Goal: Use online tool/utility: Use online tool/utility

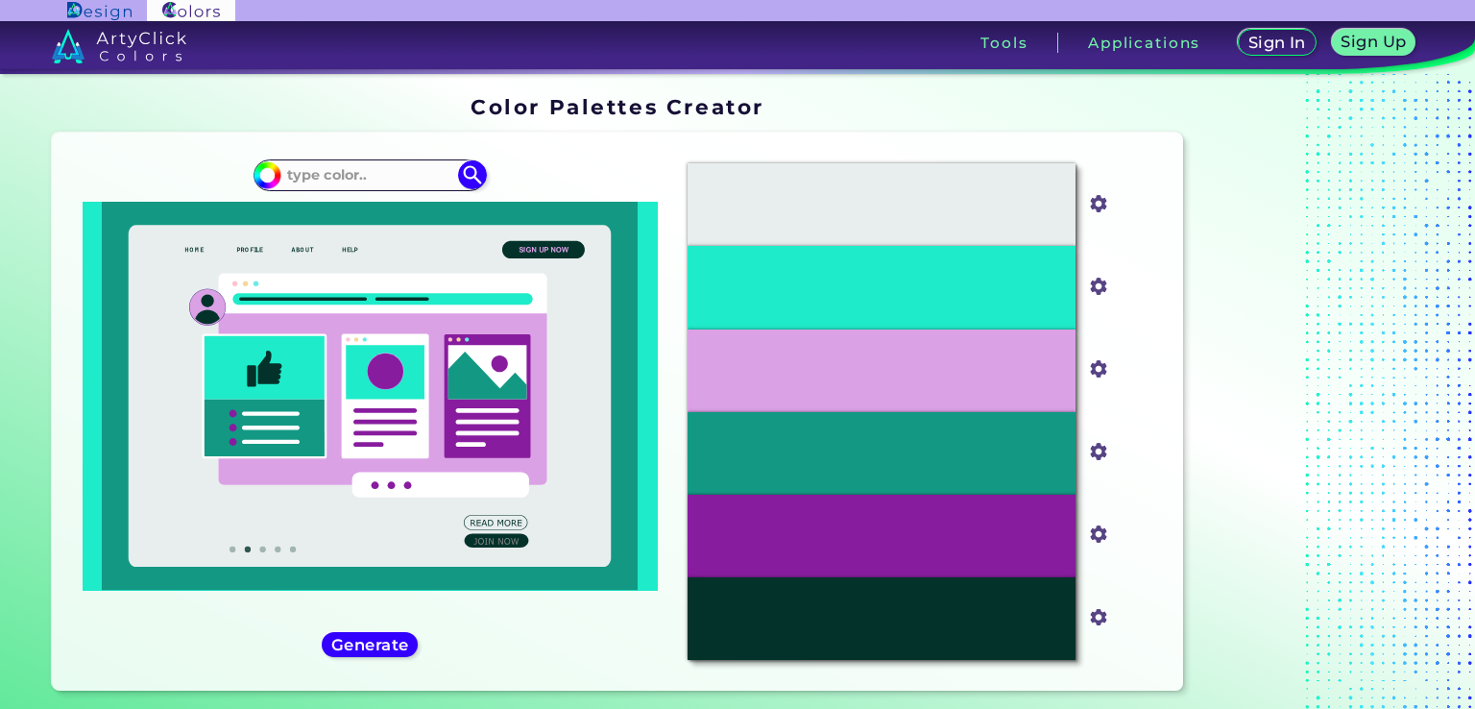
click at [333, 182] on input at bounding box center [369, 175] width 179 height 26
type input "0391a1"
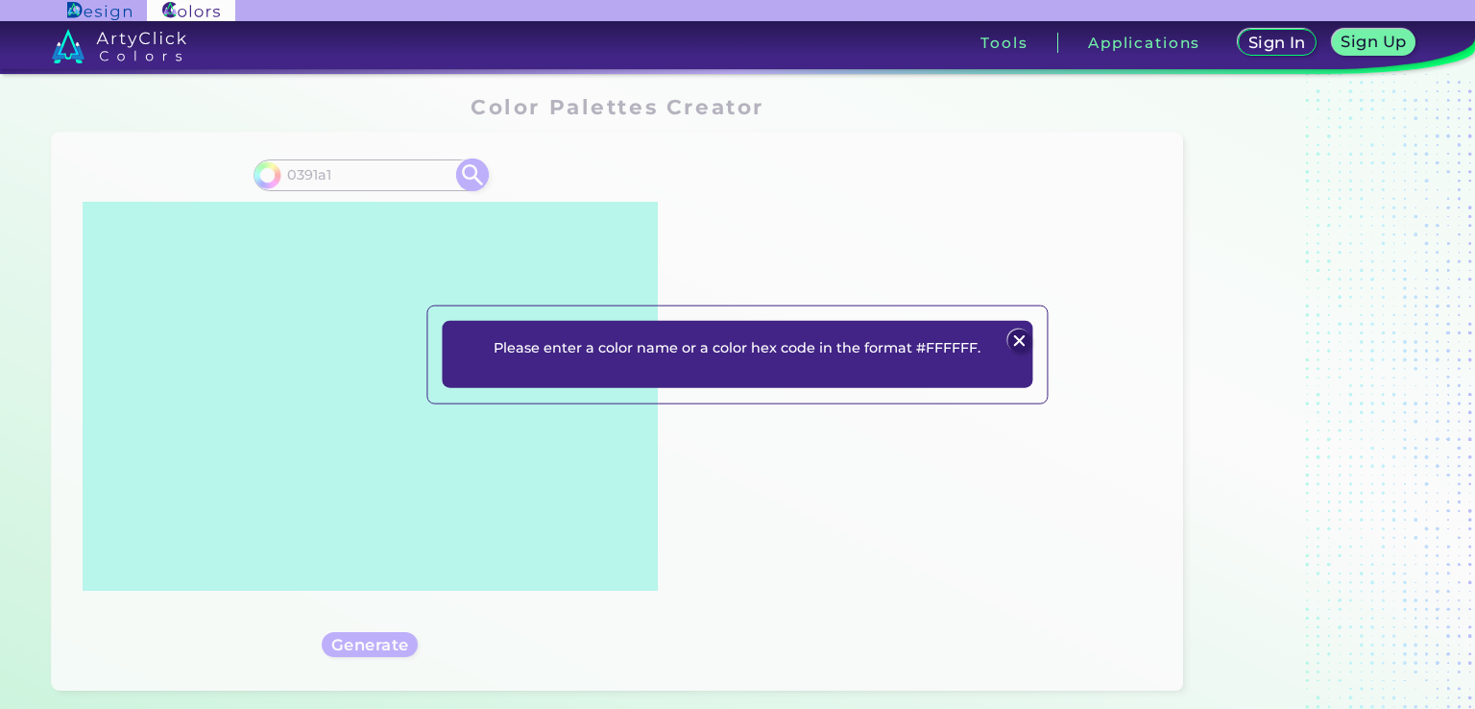
type input "#000000"
click at [1018, 331] on img at bounding box center [1019, 340] width 23 height 23
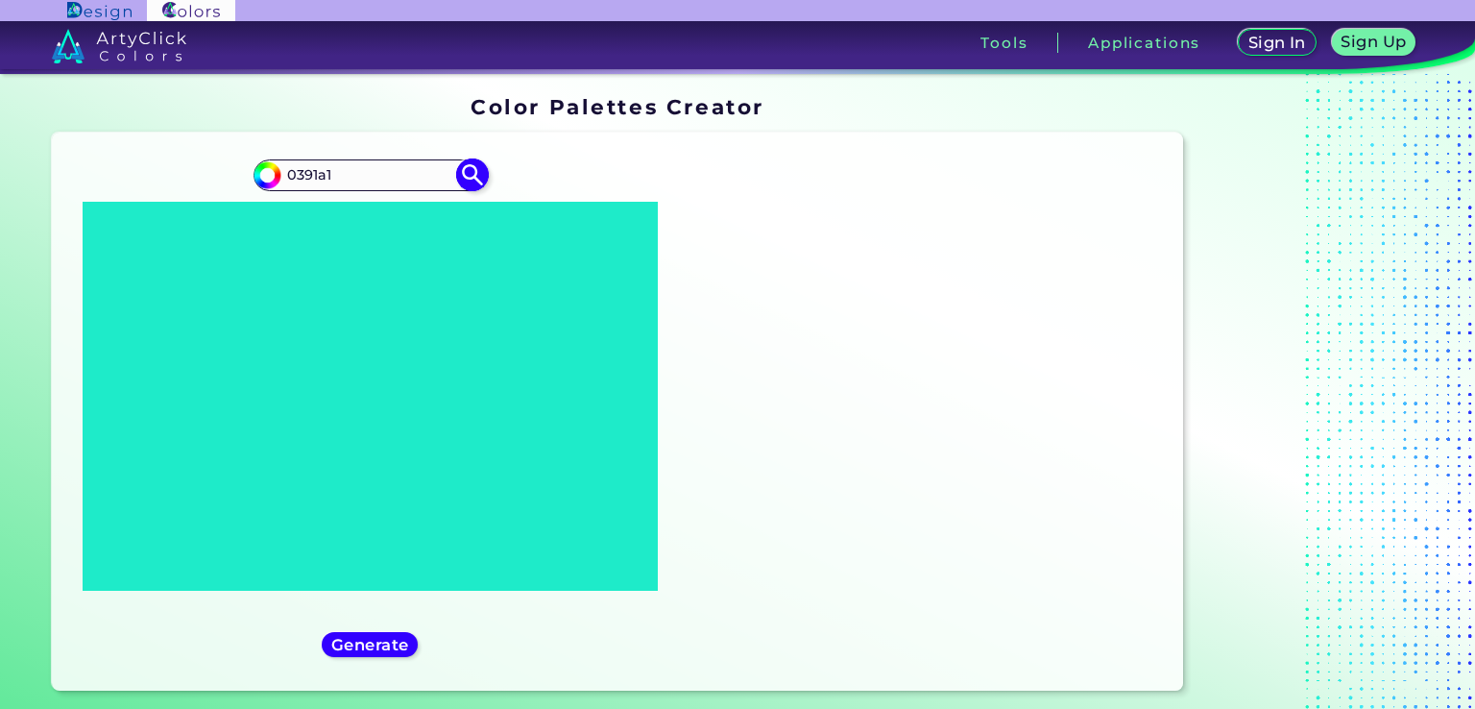
click at [295, 177] on input "0391a1" at bounding box center [369, 175] width 179 height 26
click at [290, 174] on input "0391a1" at bounding box center [369, 175] width 179 height 26
type input "#0391a1"
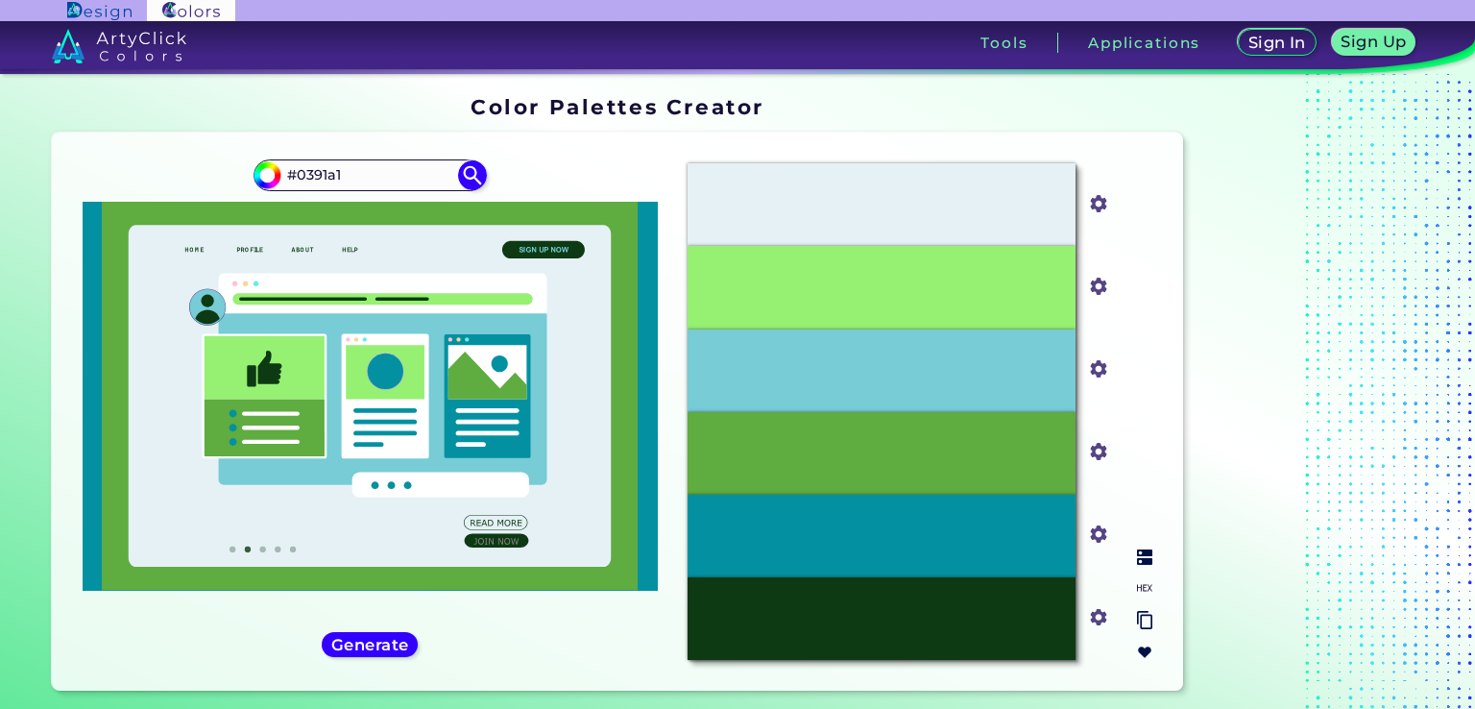
click at [719, 363] on div "#77CCD6" at bounding box center [882, 370] width 388 height 83
click at [354, 645] on h5 "Generate" at bounding box center [370, 644] width 70 height 14
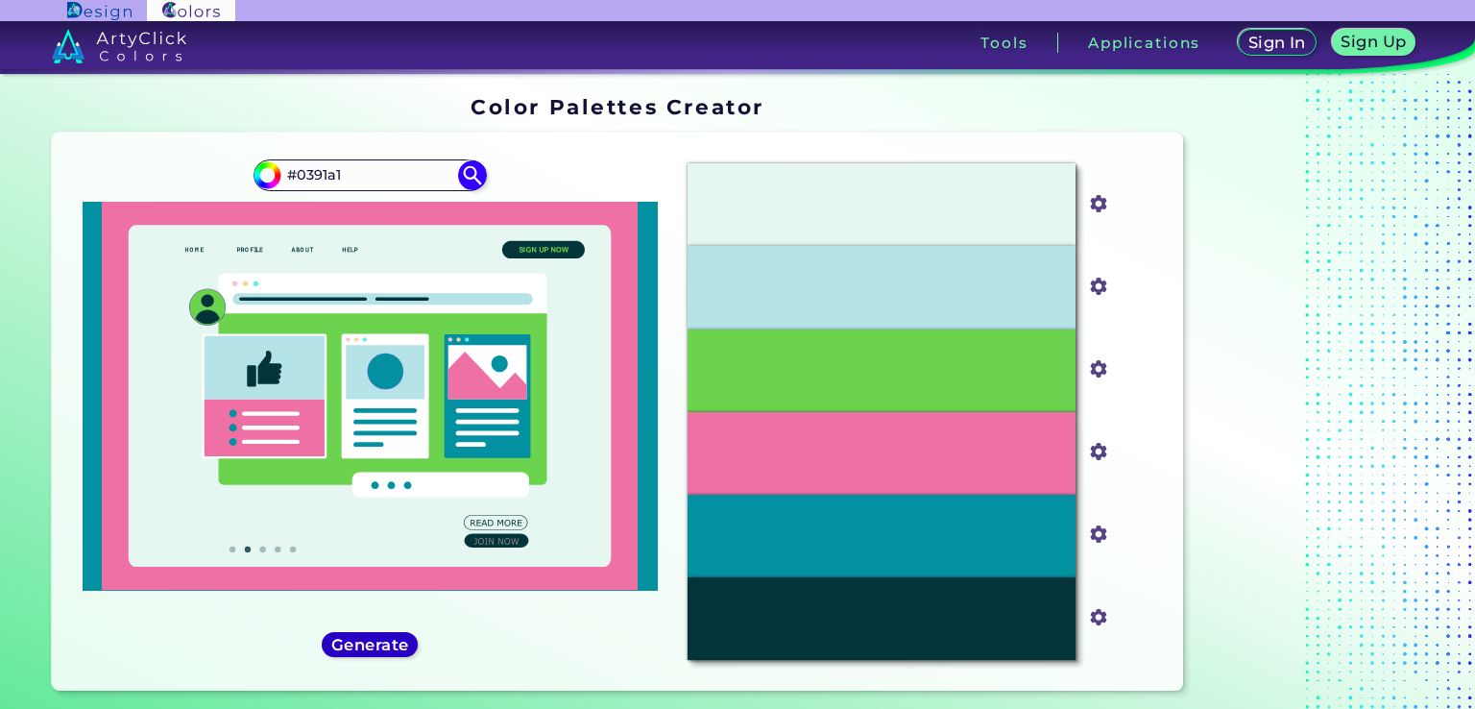
click at [394, 650] on h5 "Generate" at bounding box center [370, 644] width 70 height 14
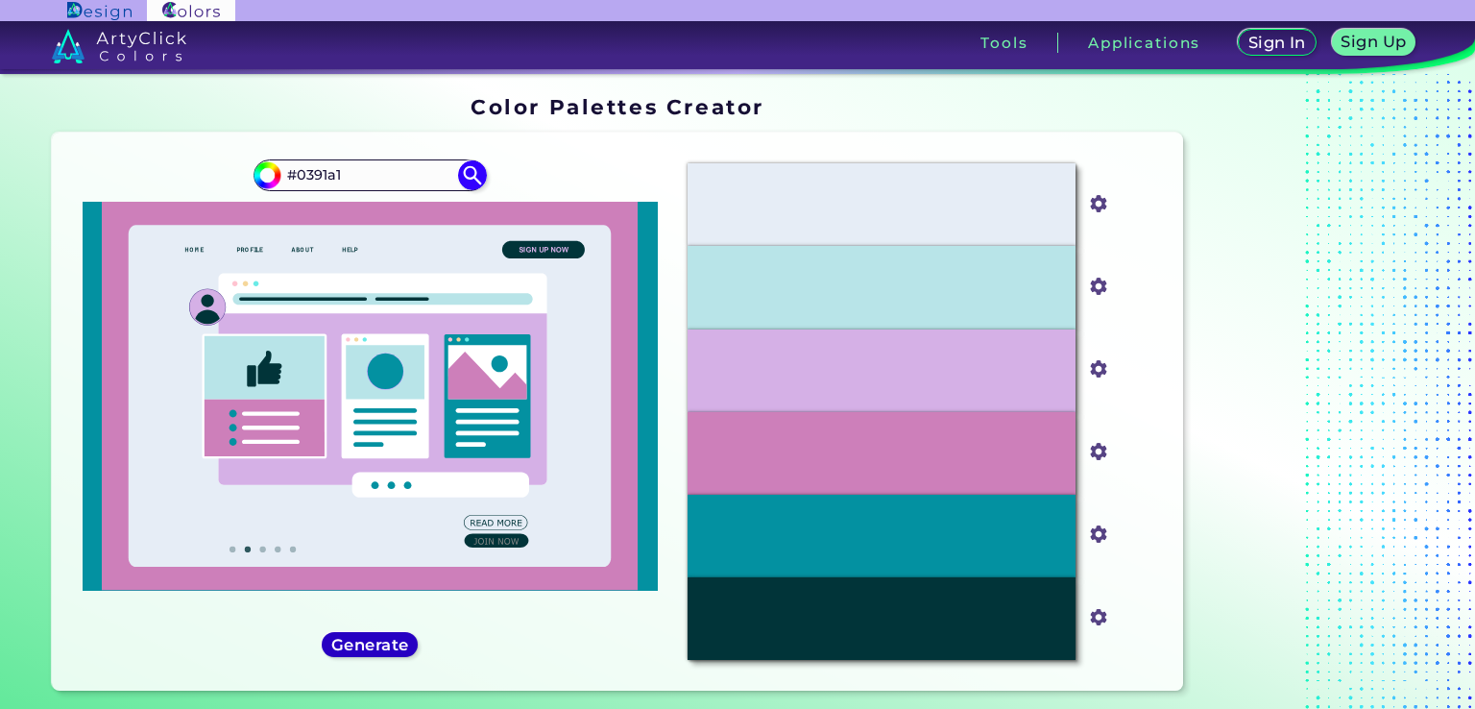
click at [366, 648] on h5 "Generate" at bounding box center [370, 644] width 70 height 14
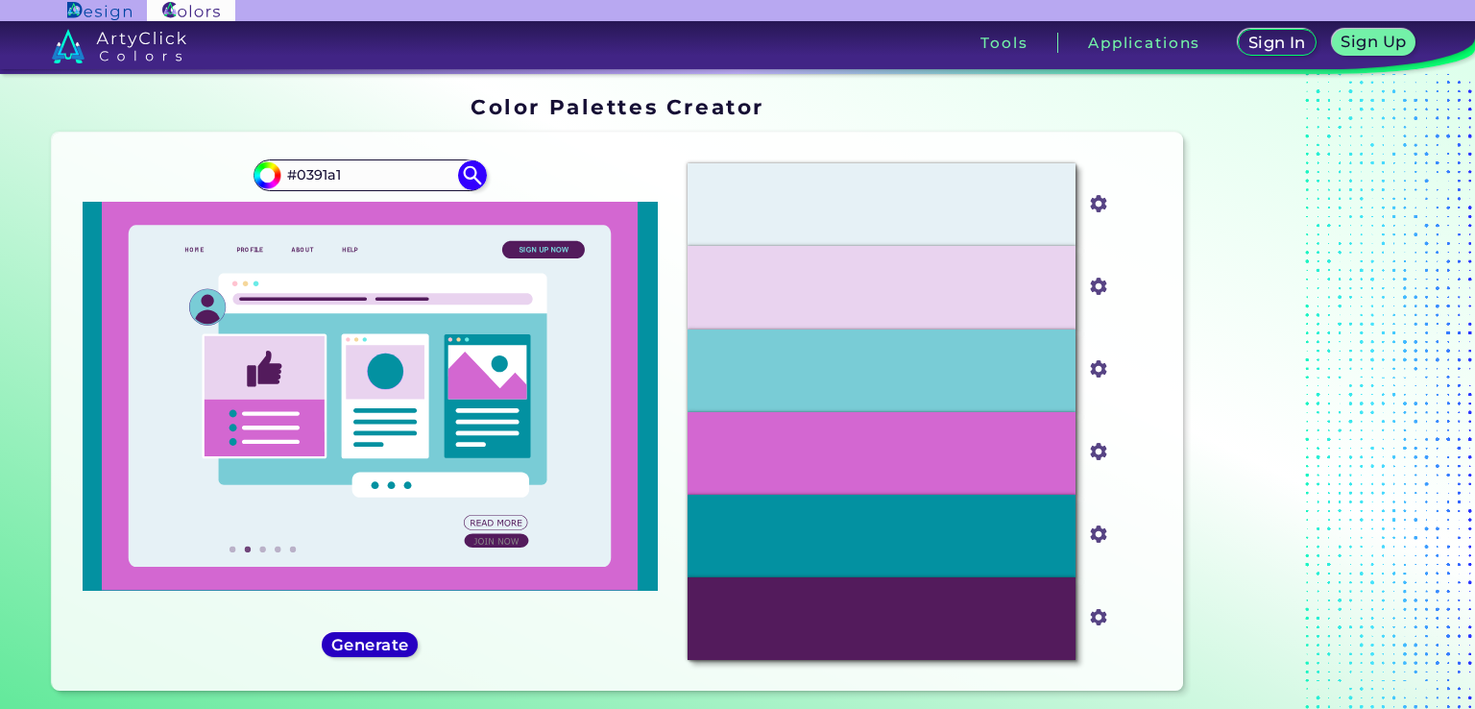
click at [366, 648] on h5 "Generate" at bounding box center [370, 644] width 70 height 14
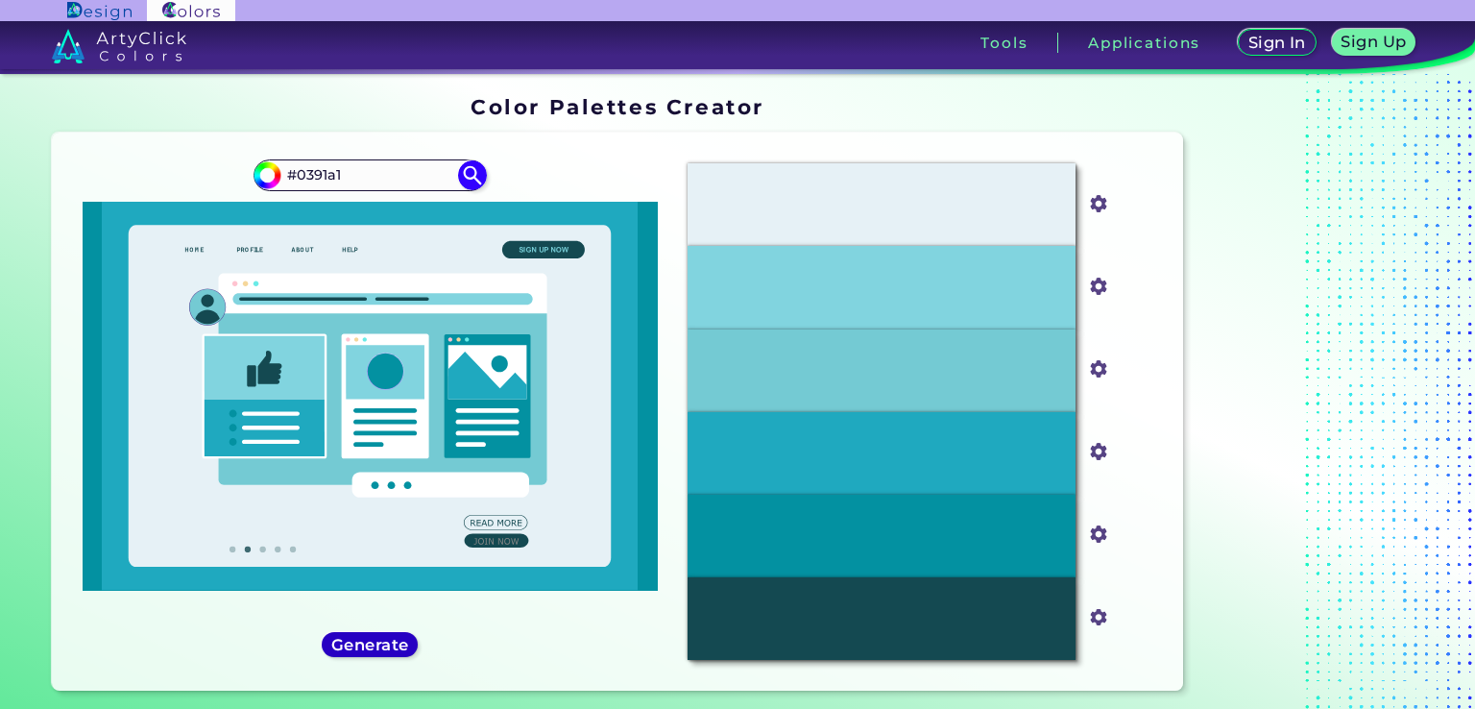
click at [366, 648] on h5 "Generate" at bounding box center [370, 644] width 70 height 14
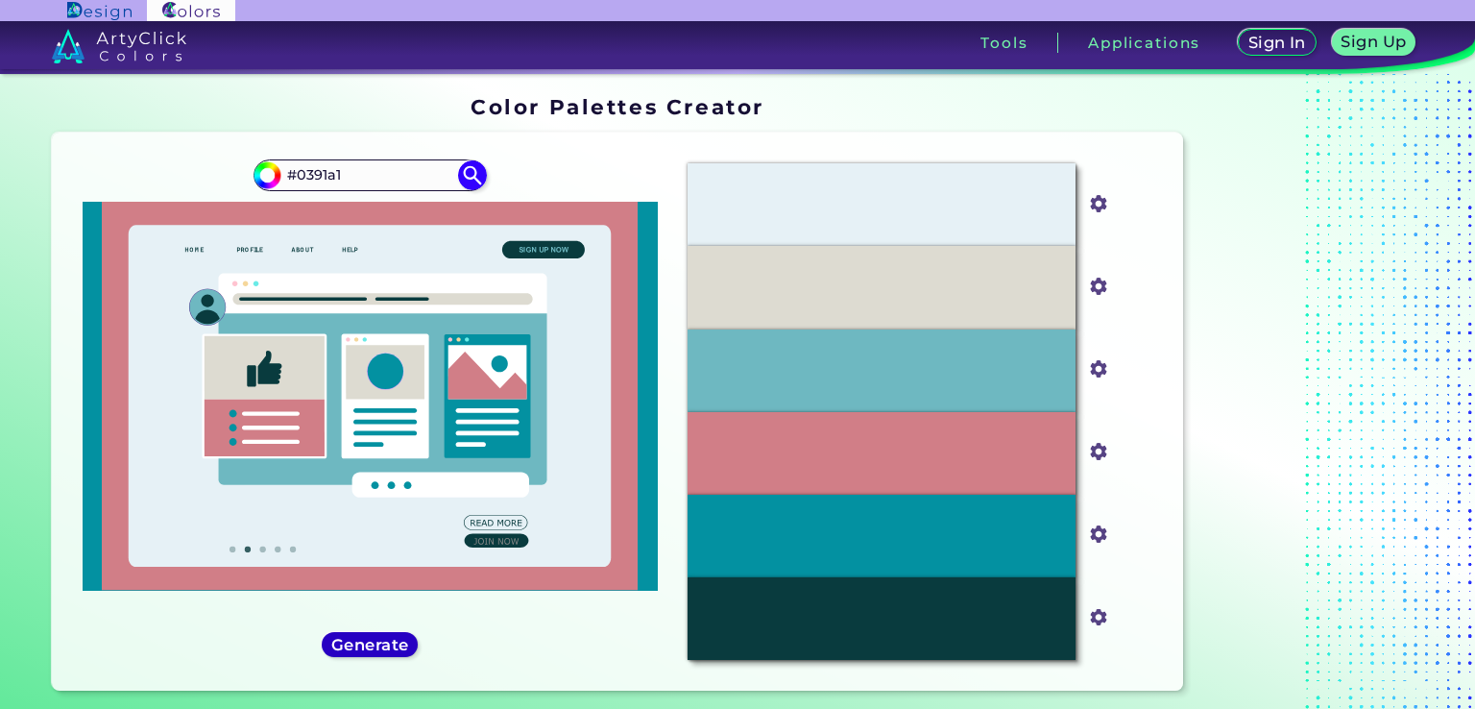
click at [366, 648] on h5 "Generate" at bounding box center [370, 644] width 70 height 14
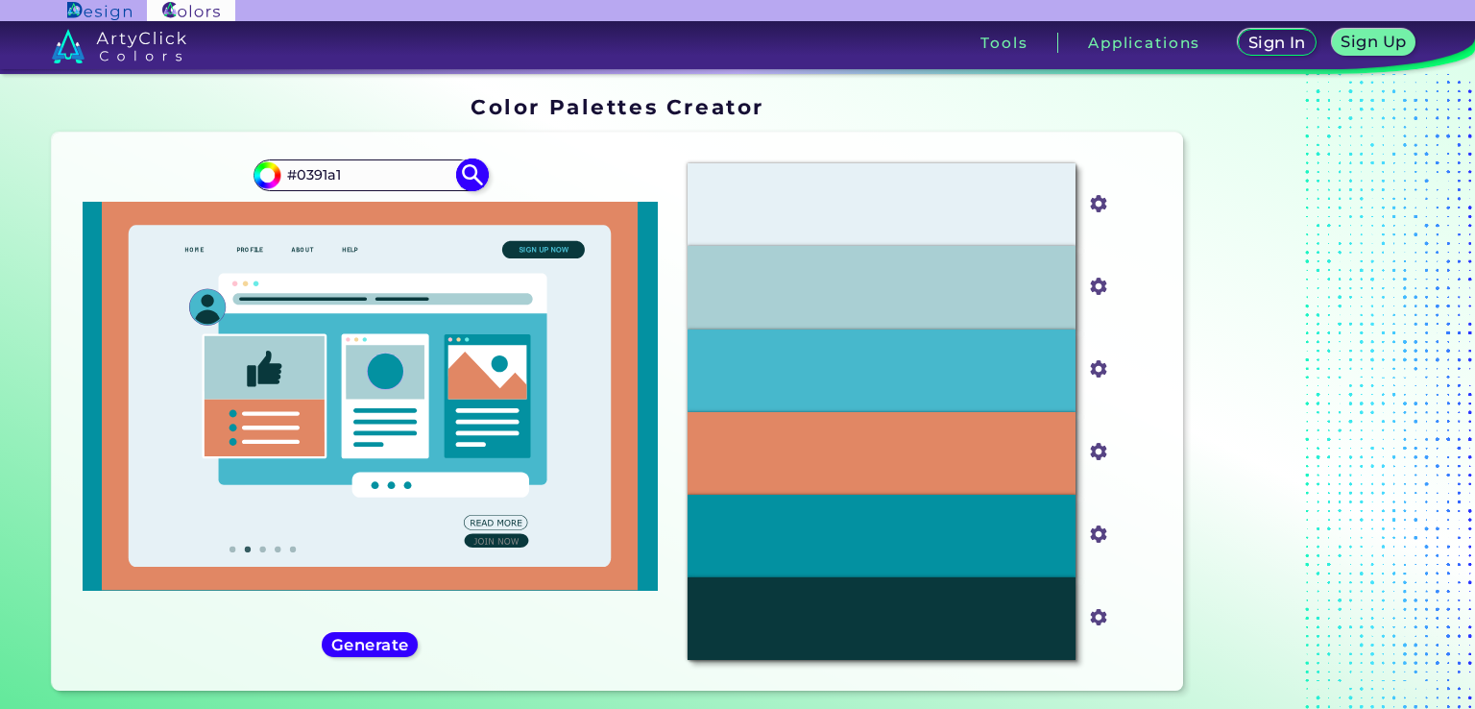
click at [369, 174] on input "#0391a1" at bounding box center [369, 175] width 179 height 26
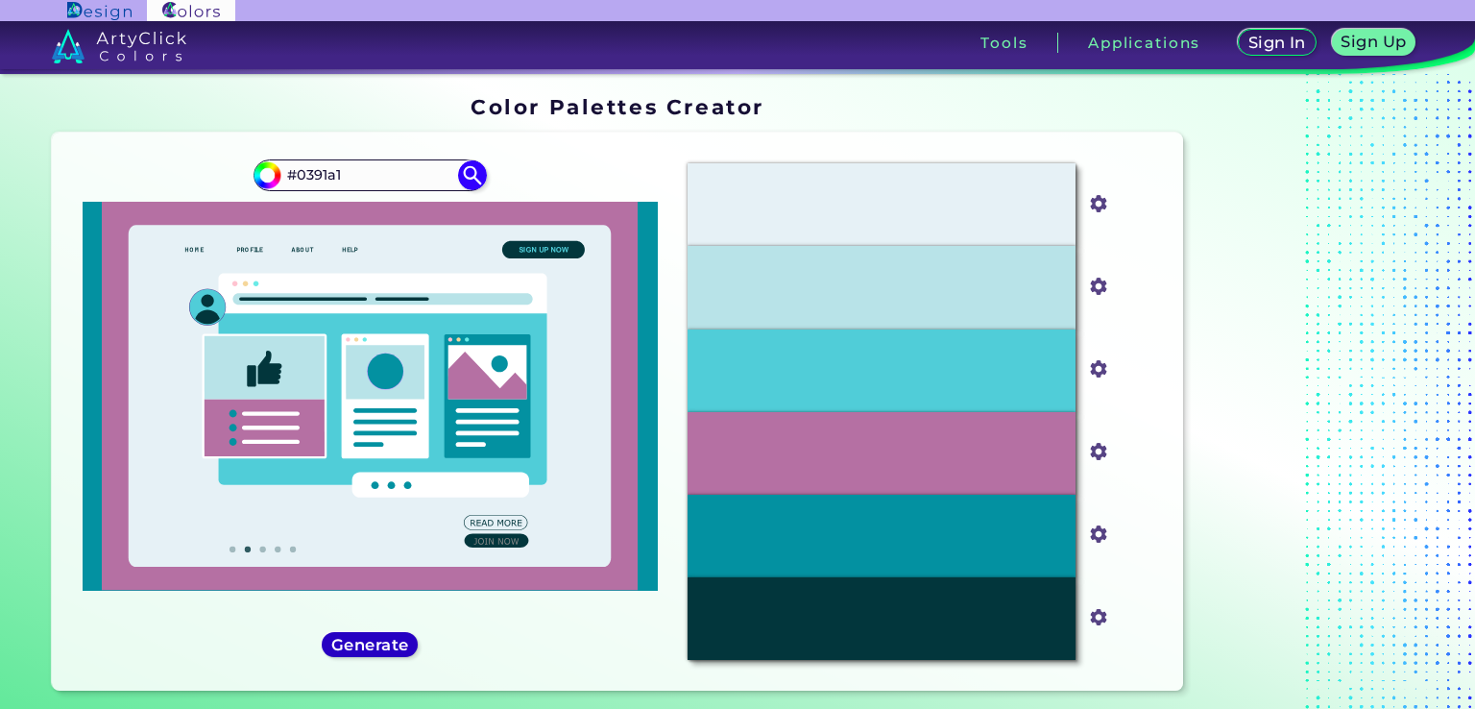
click at [388, 637] on h5 "Generate" at bounding box center [370, 644] width 70 height 14
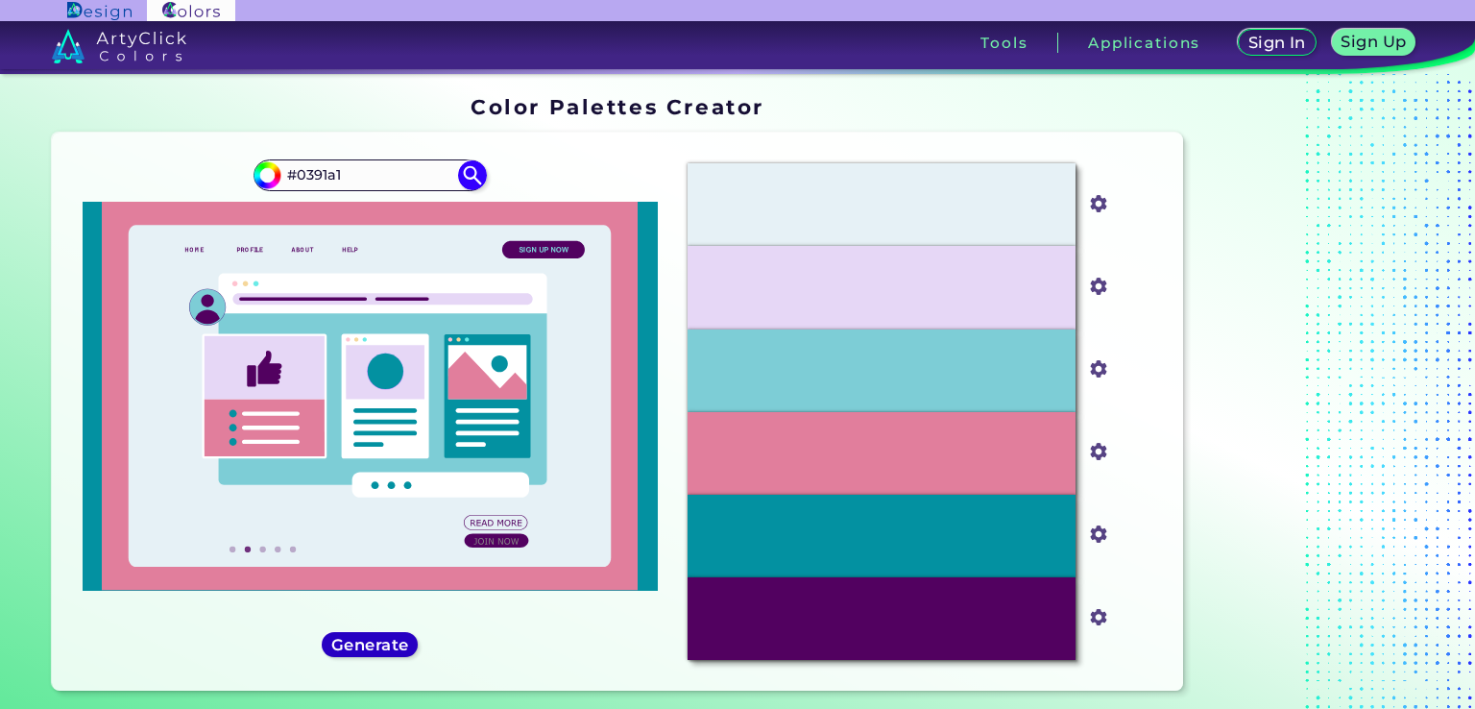
click at [388, 637] on h5 "Generate" at bounding box center [370, 644] width 70 height 14
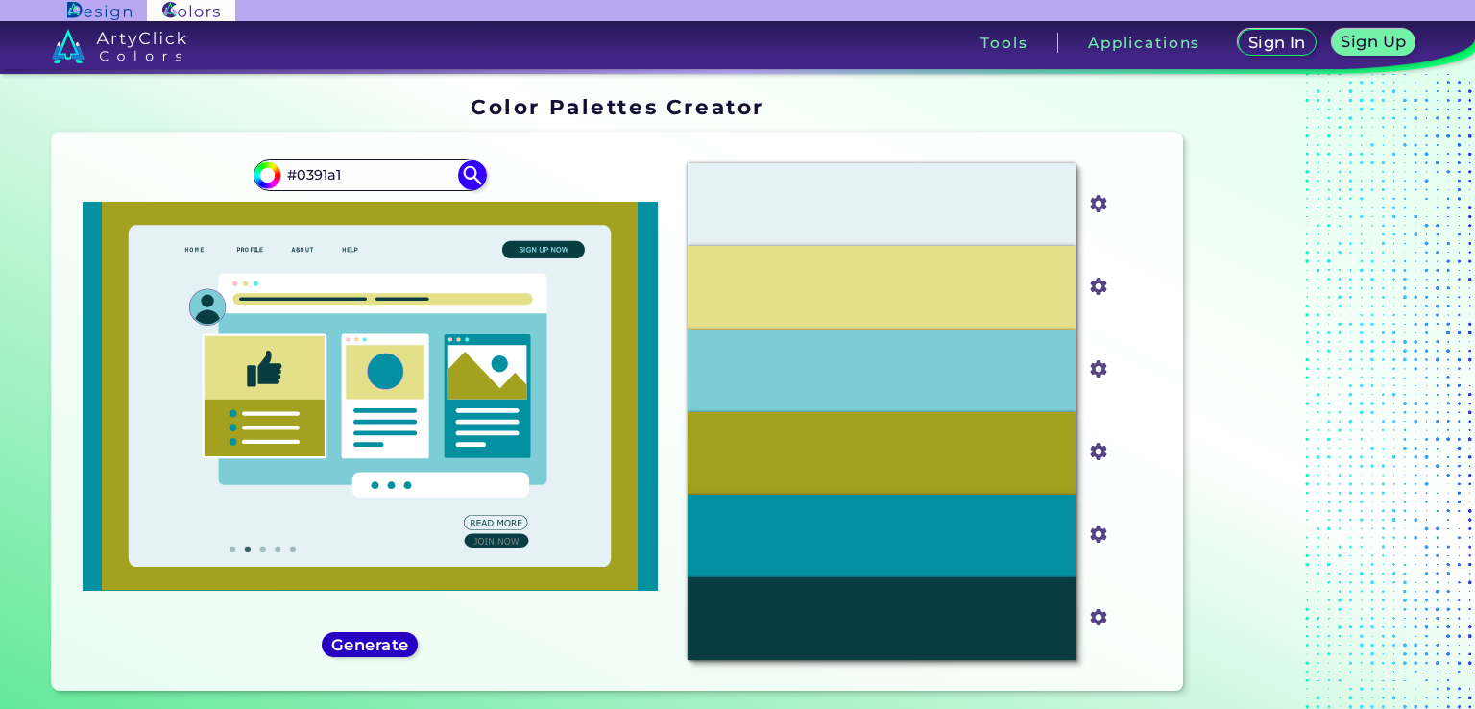
click at [388, 637] on h5 "Generate" at bounding box center [370, 644] width 70 height 14
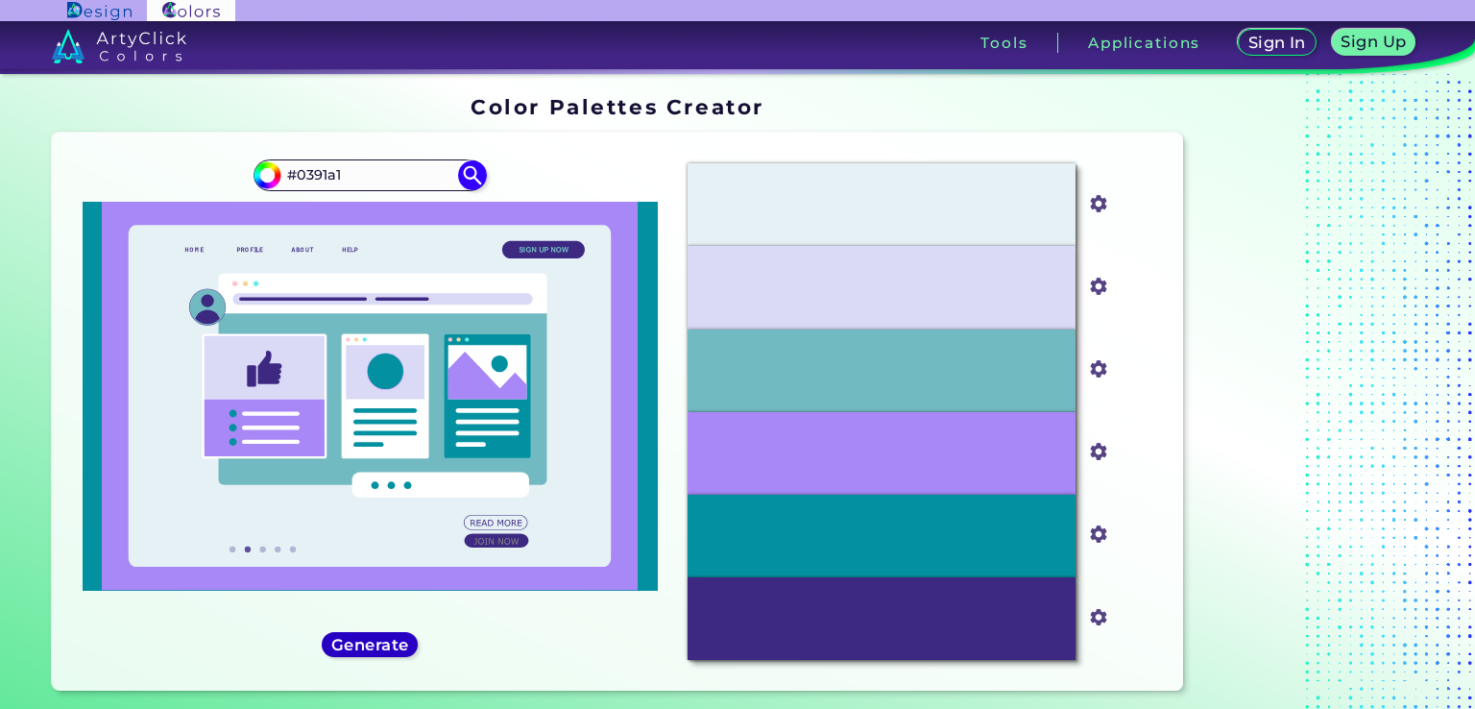
click at [388, 637] on h5 "Generate" at bounding box center [370, 644] width 70 height 14
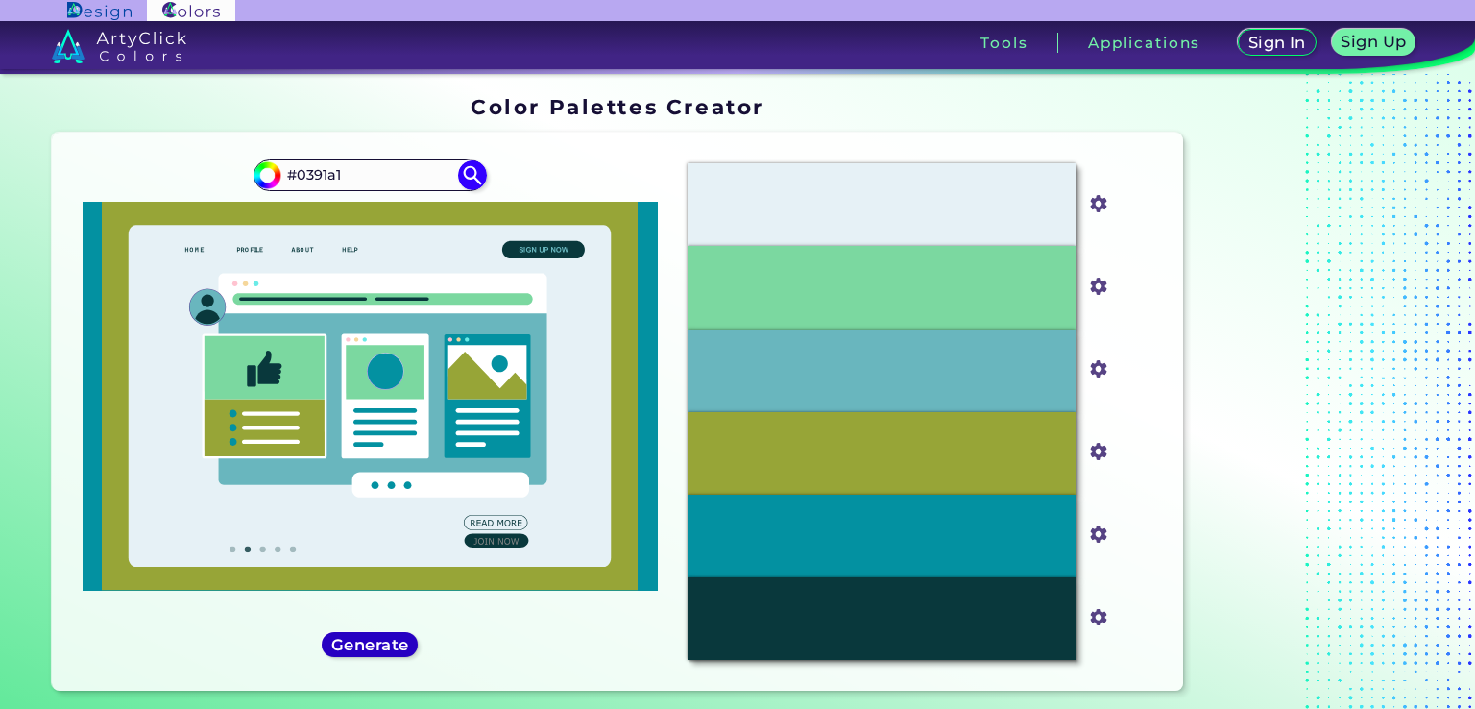
click at [388, 637] on h5 "Generate" at bounding box center [370, 644] width 70 height 14
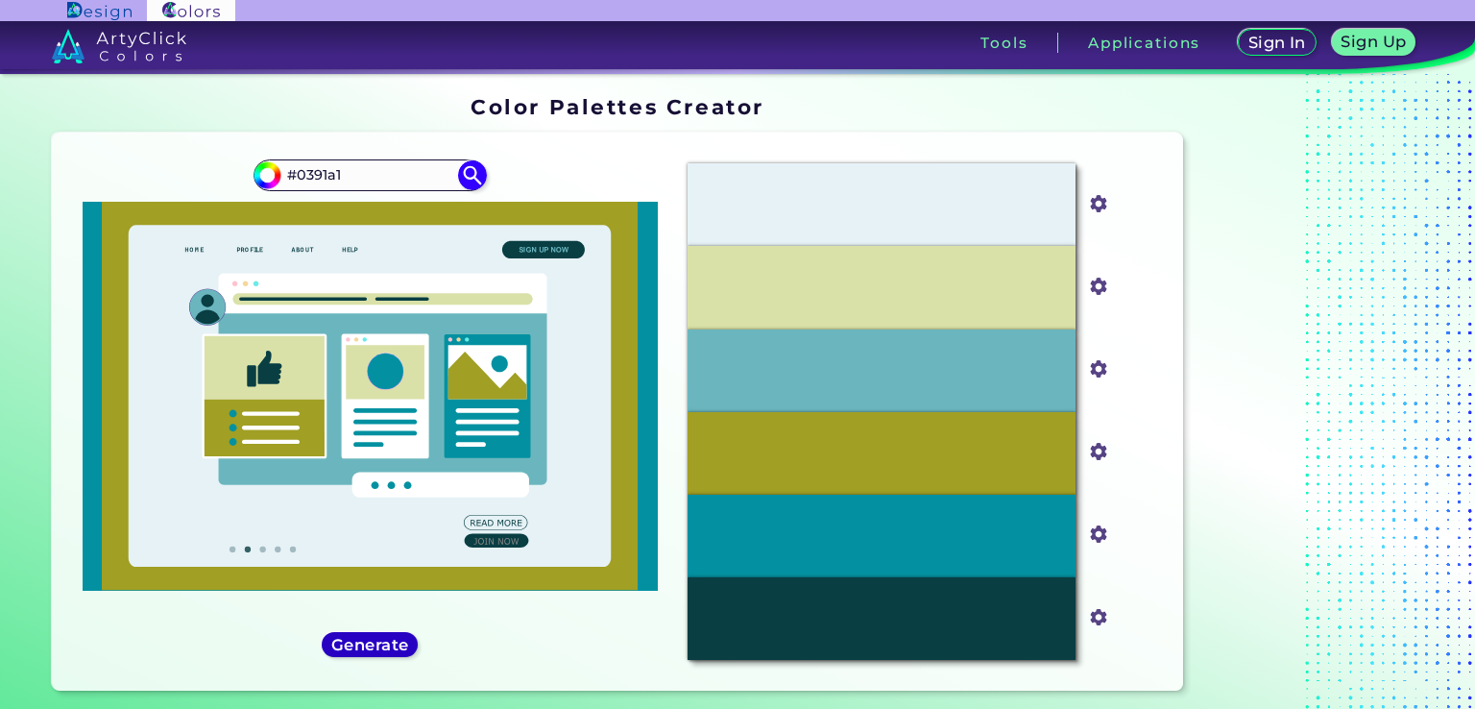
click at [388, 637] on h5 "Generate" at bounding box center [370, 644] width 70 height 14
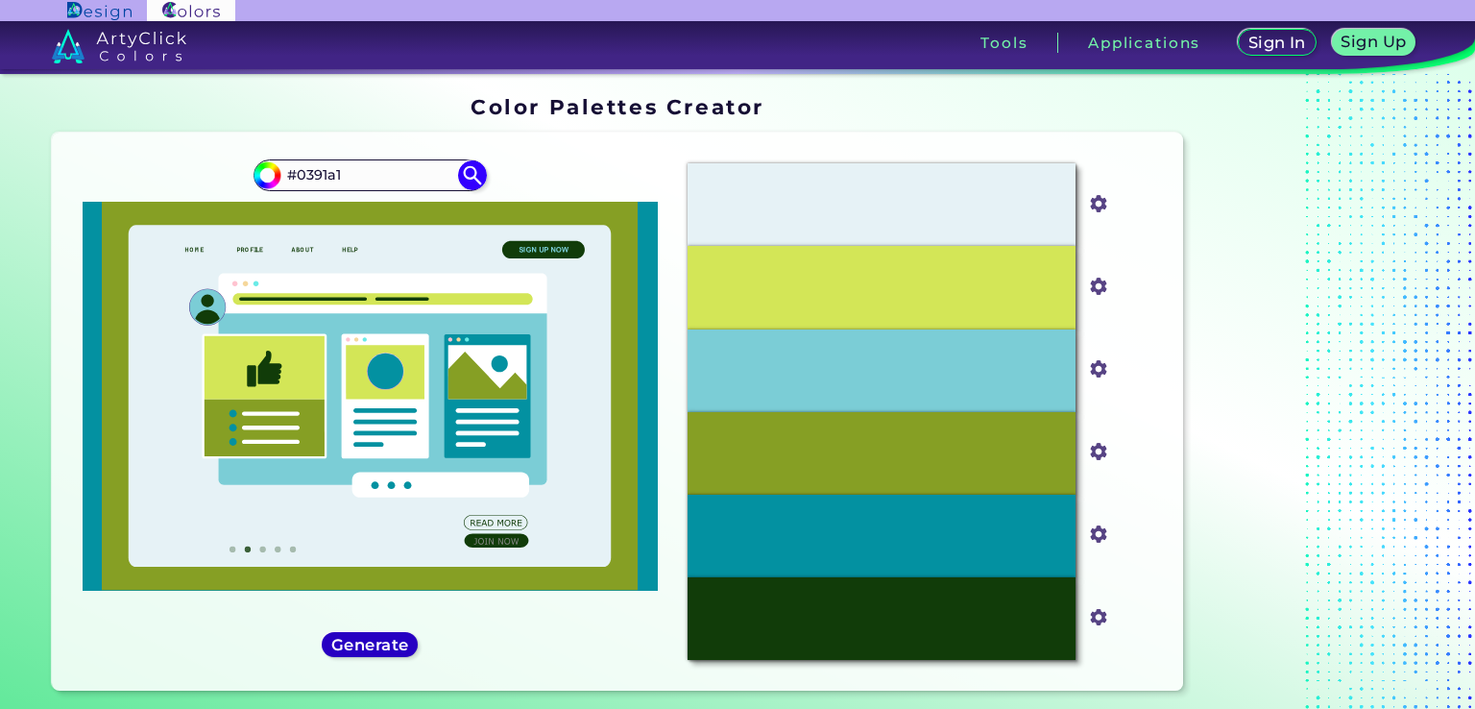
click at [388, 637] on h5 "Generate" at bounding box center [370, 644] width 70 height 14
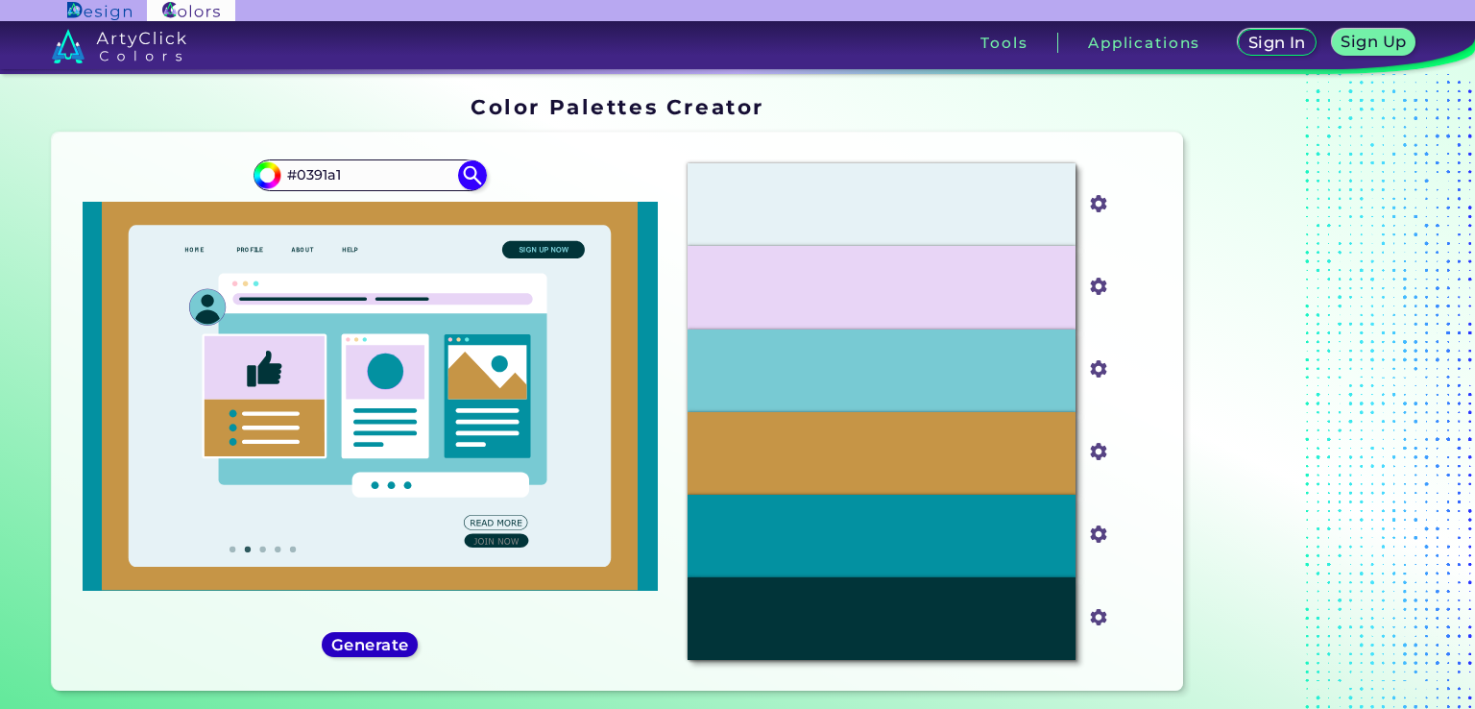
click at [388, 637] on h5 "Generate" at bounding box center [370, 644] width 70 height 14
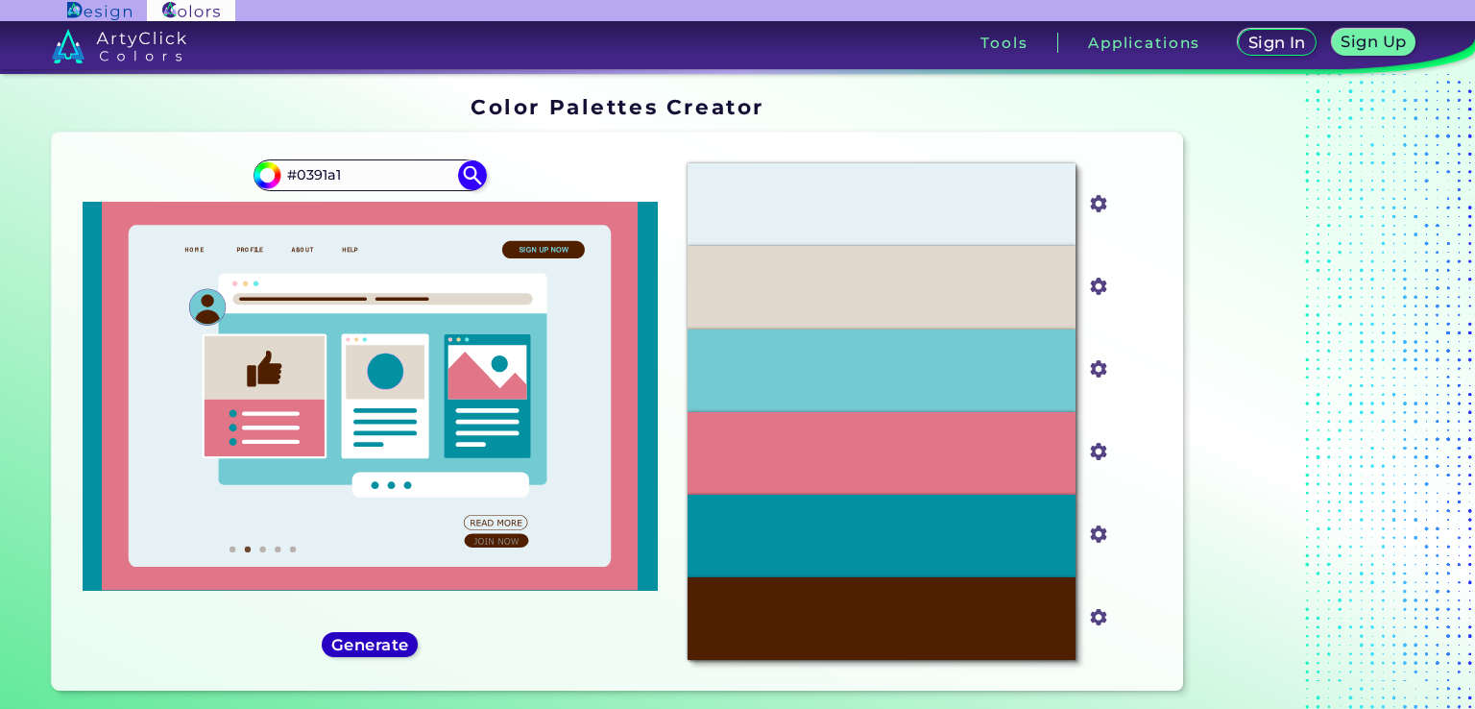
click at [388, 637] on h5 "Generate" at bounding box center [370, 644] width 70 height 14
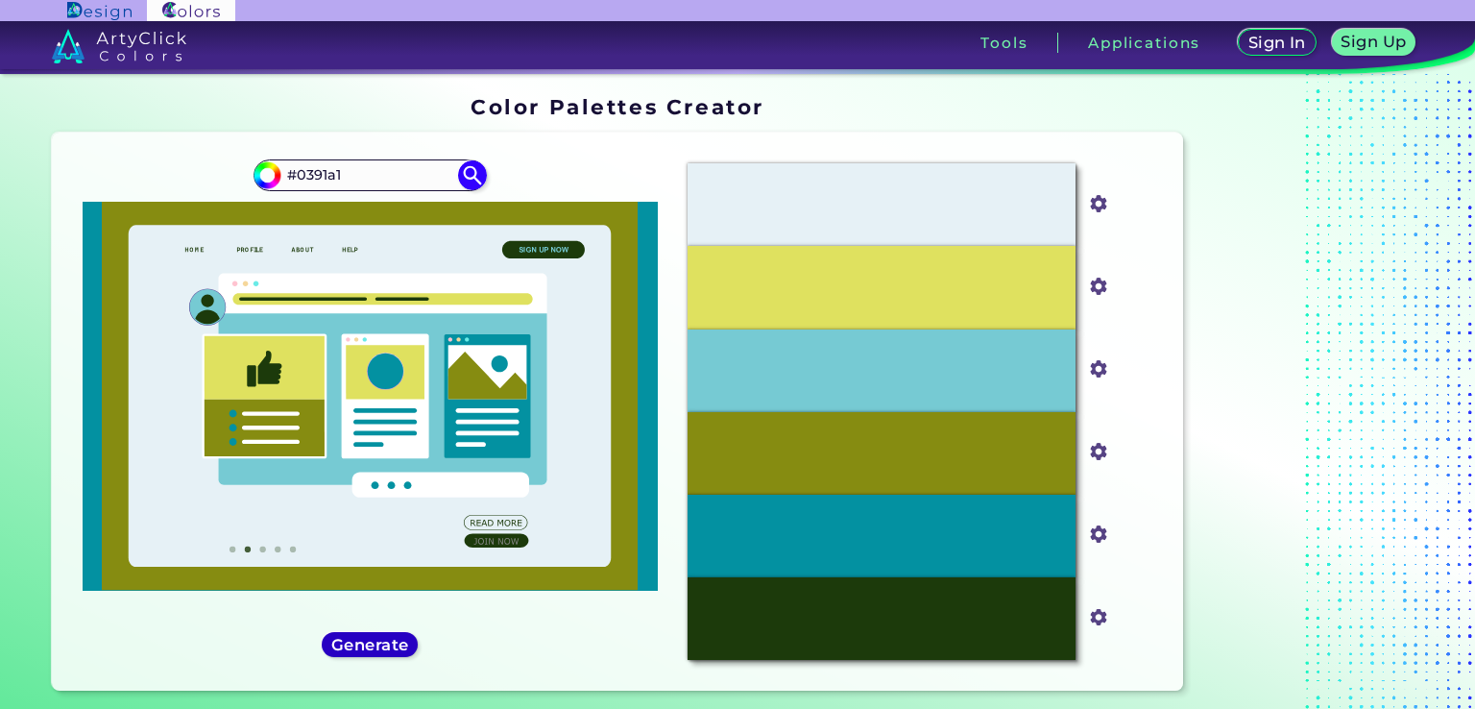
click at [388, 637] on h5 "Generate" at bounding box center [370, 644] width 70 height 14
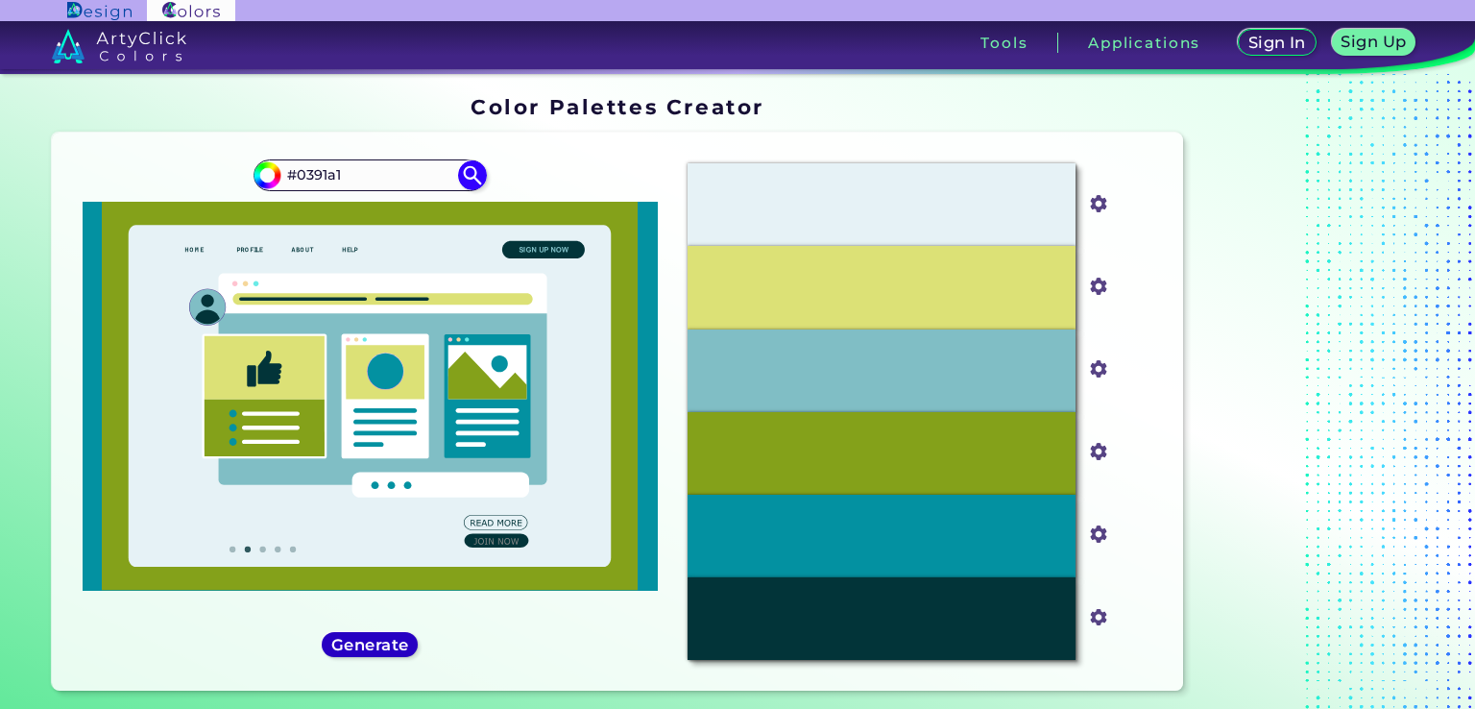
click at [388, 637] on h5 "Generate" at bounding box center [370, 644] width 70 height 14
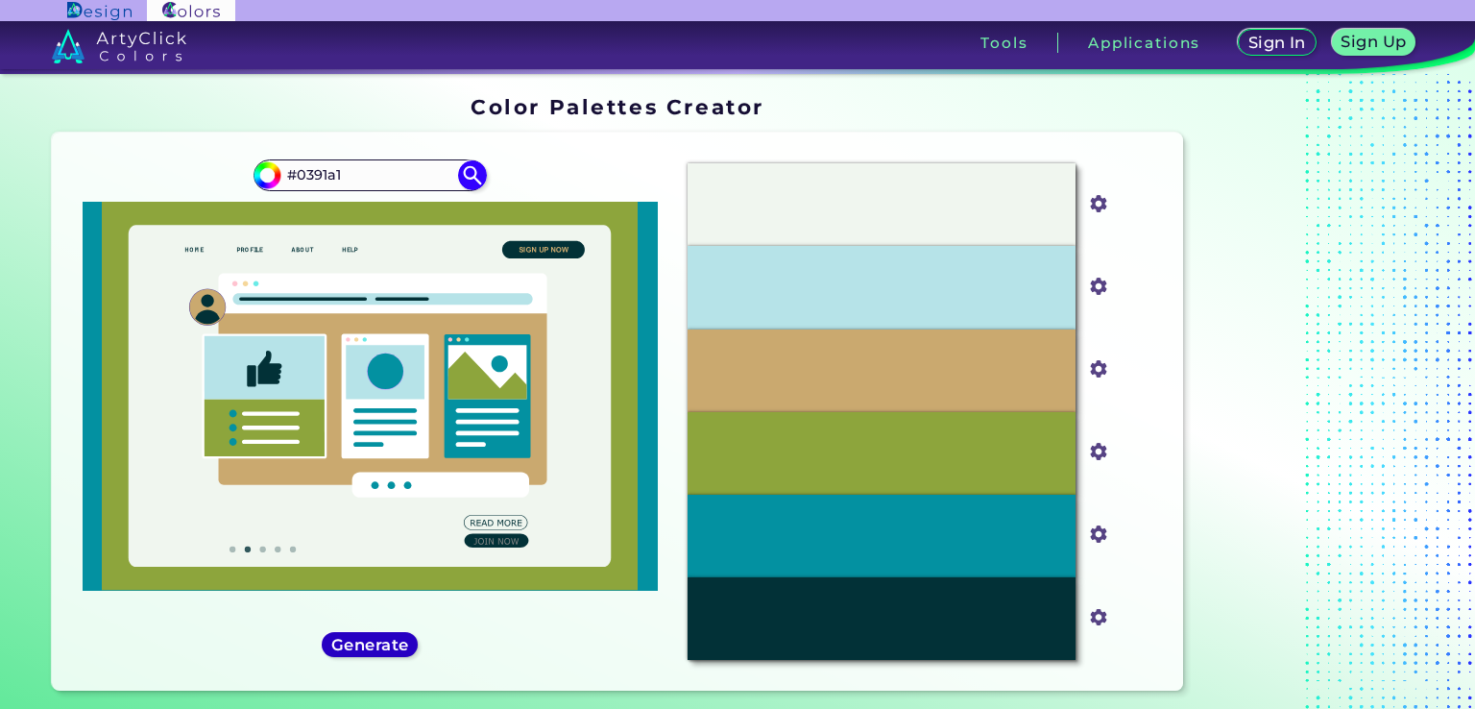
click at [388, 637] on h5 "Generate" at bounding box center [370, 644] width 70 height 14
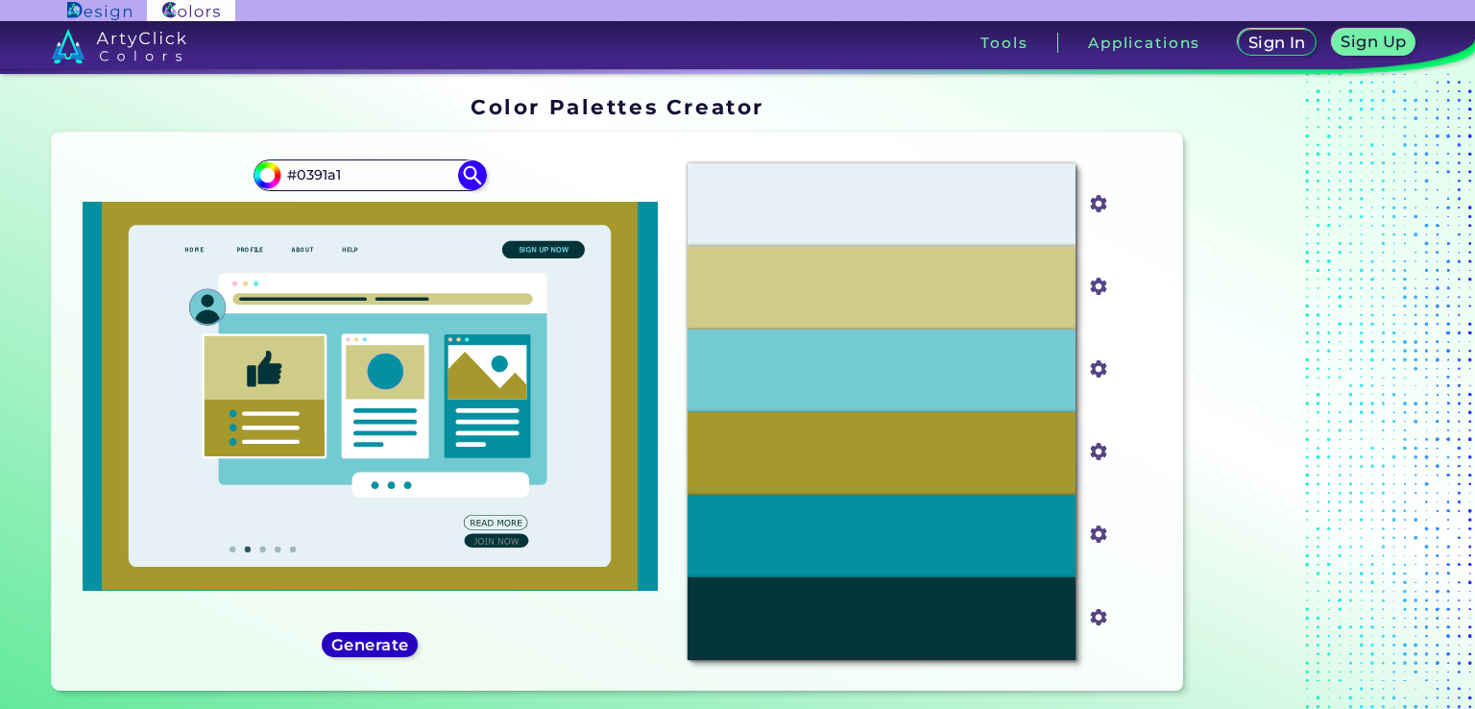
click at [388, 637] on h5 "Generate" at bounding box center [370, 644] width 70 height 14
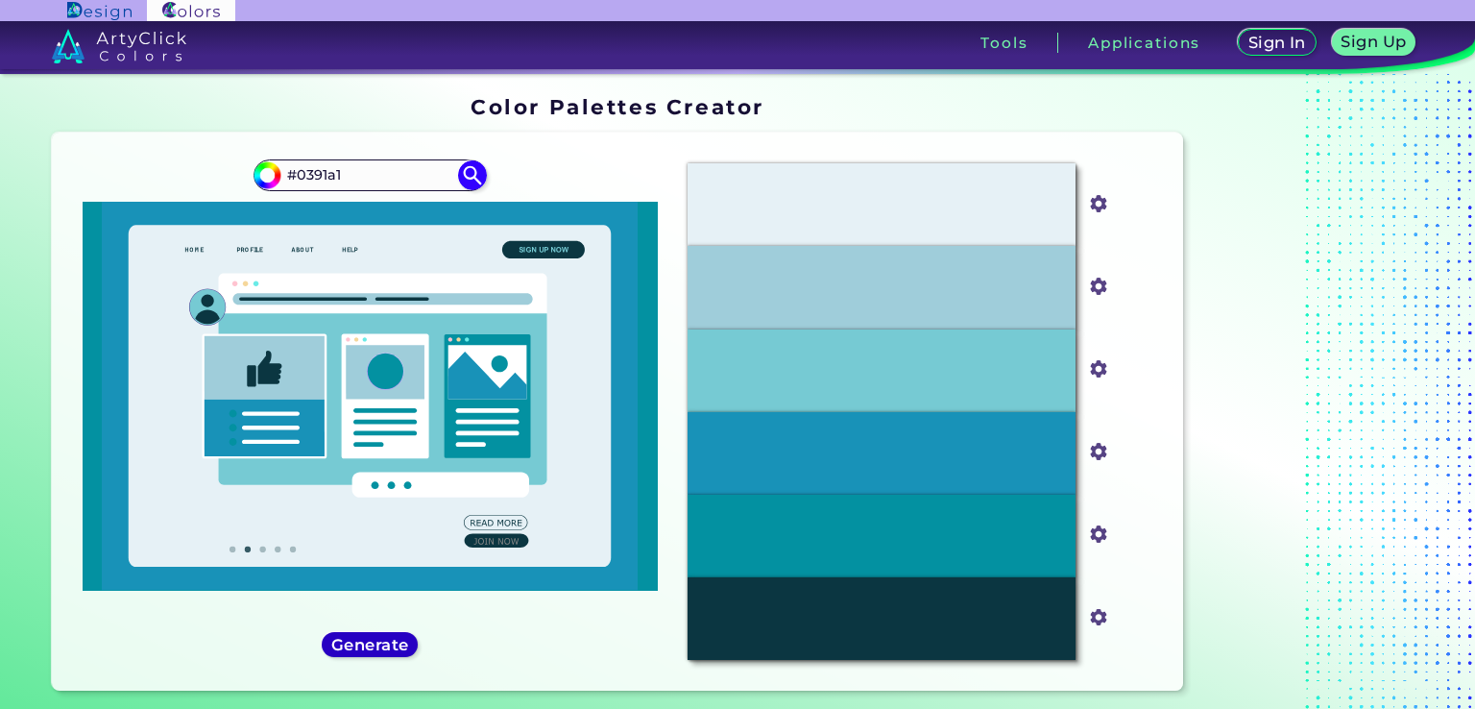
click at [388, 637] on h5 "Generate" at bounding box center [370, 644] width 70 height 14
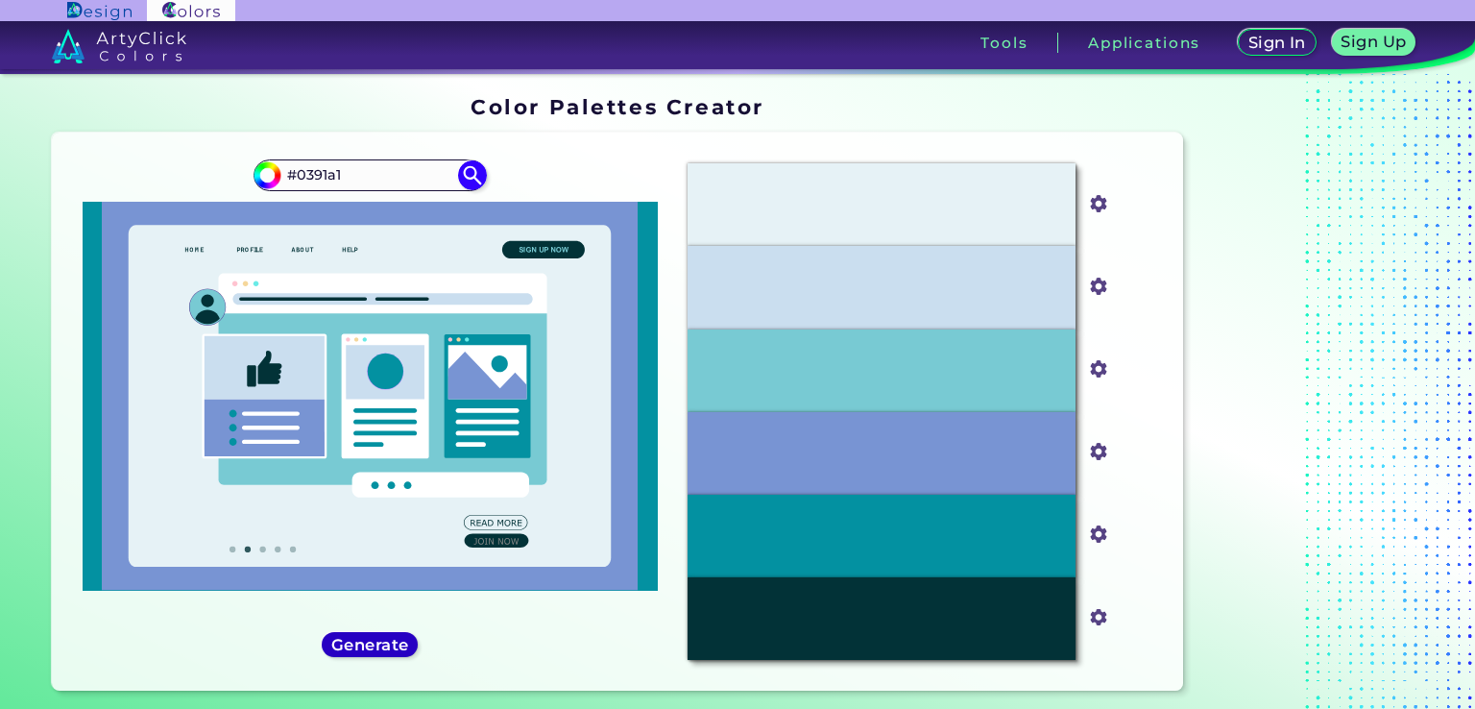
click at [388, 637] on h5 "Generate" at bounding box center [370, 644] width 70 height 14
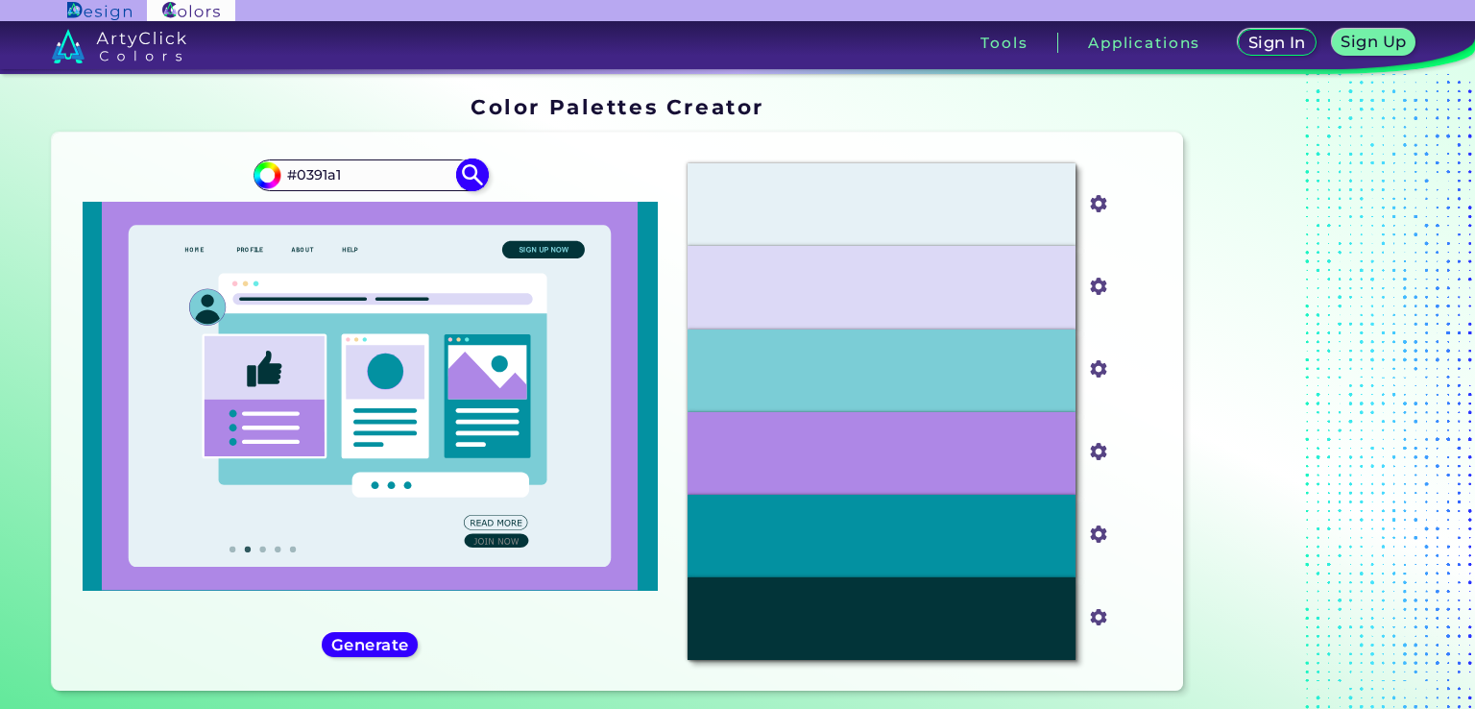
drag, startPoint x: 355, startPoint y: 157, endPoint x: 343, endPoint y: 170, distance: 18.3
click at [343, 170] on div "#0391a1 #0391a1" at bounding box center [369, 411] width 605 height 526
drag, startPoint x: 346, startPoint y: 181, endPoint x: 298, endPoint y: 181, distance: 48.0
click at [298, 181] on input "#0391a1" at bounding box center [369, 175] width 179 height 26
paste input "53c5d2"
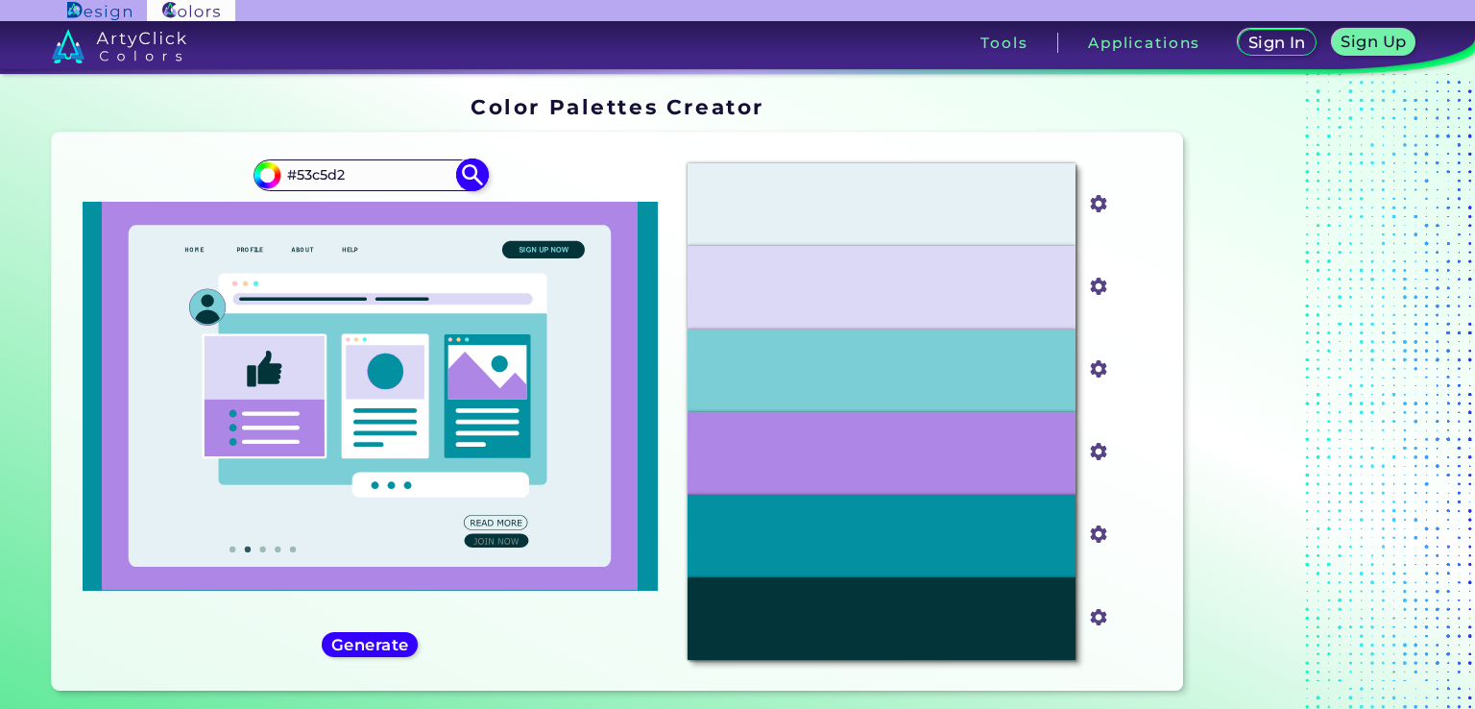
type input "#53c5d2"
click at [469, 167] on img at bounding box center [473, 175] width 34 height 34
type input "#53c5d2"
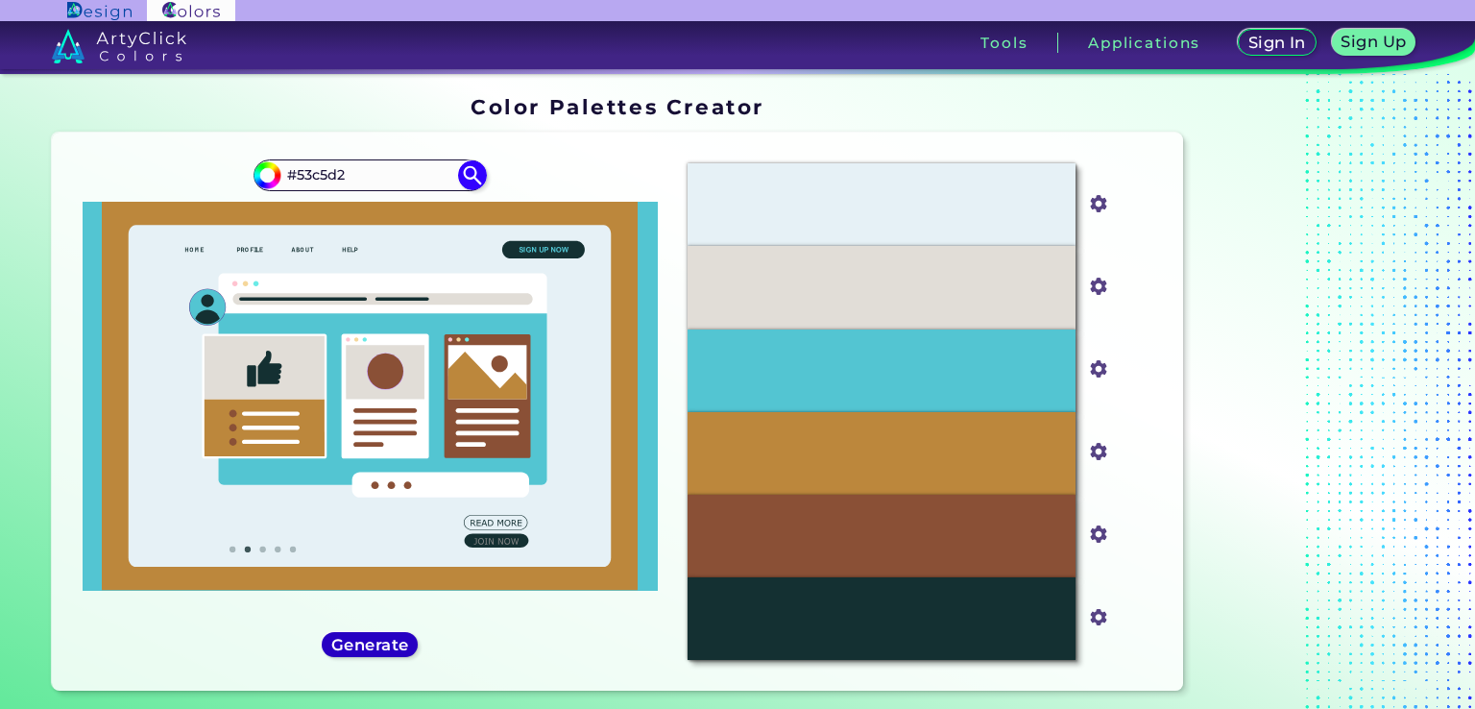
click at [388, 637] on h5 "Generate" at bounding box center [370, 644] width 70 height 14
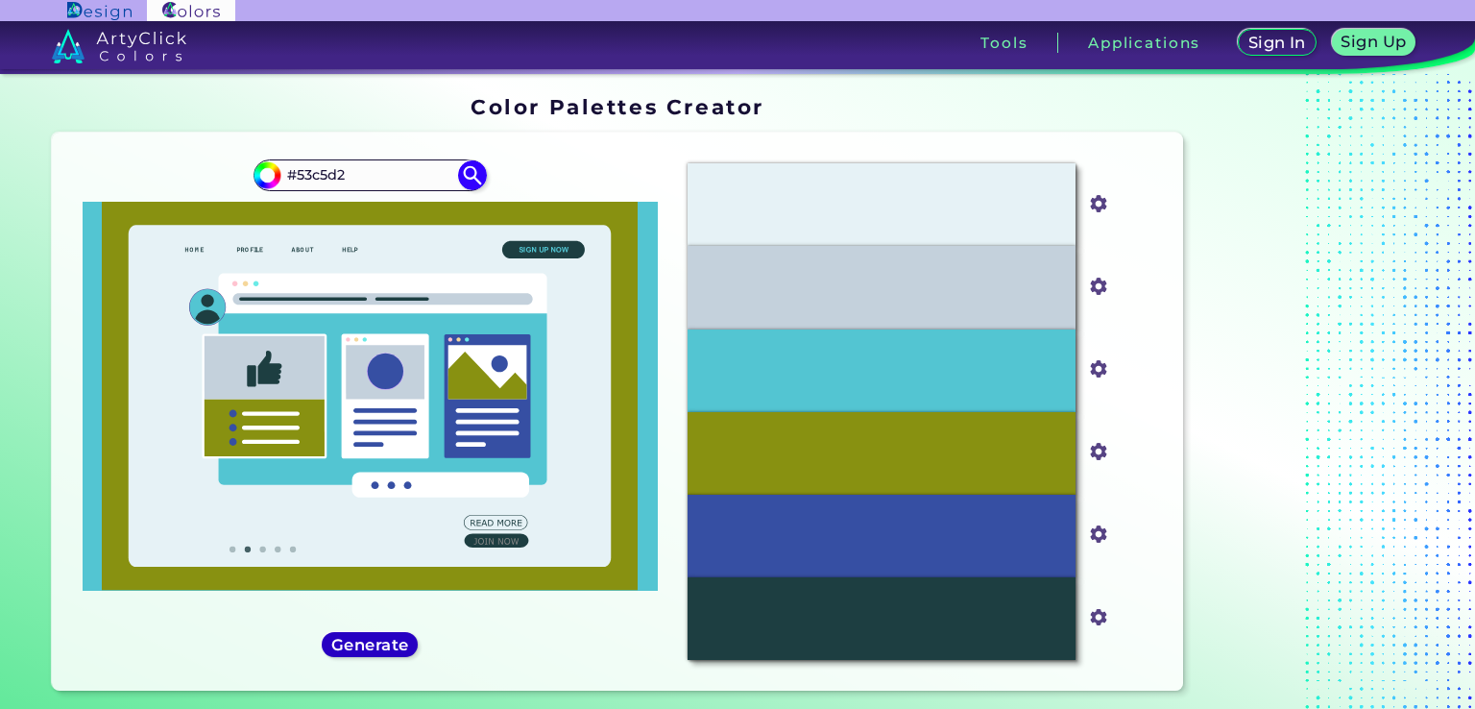
click at [388, 637] on h5 "Generate" at bounding box center [370, 644] width 70 height 14
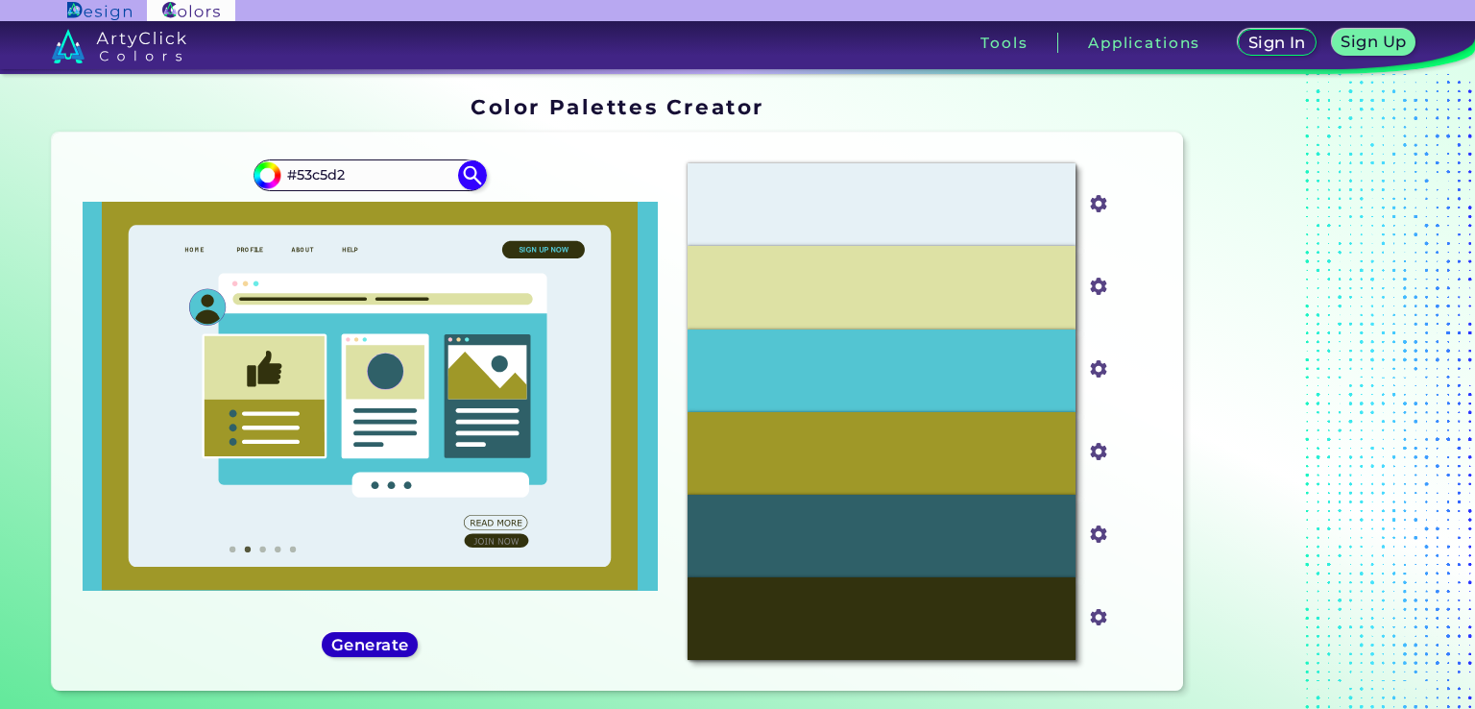
click at [388, 637] on h5 "Generate" at bounding box center [370, 644] width 70 height 14
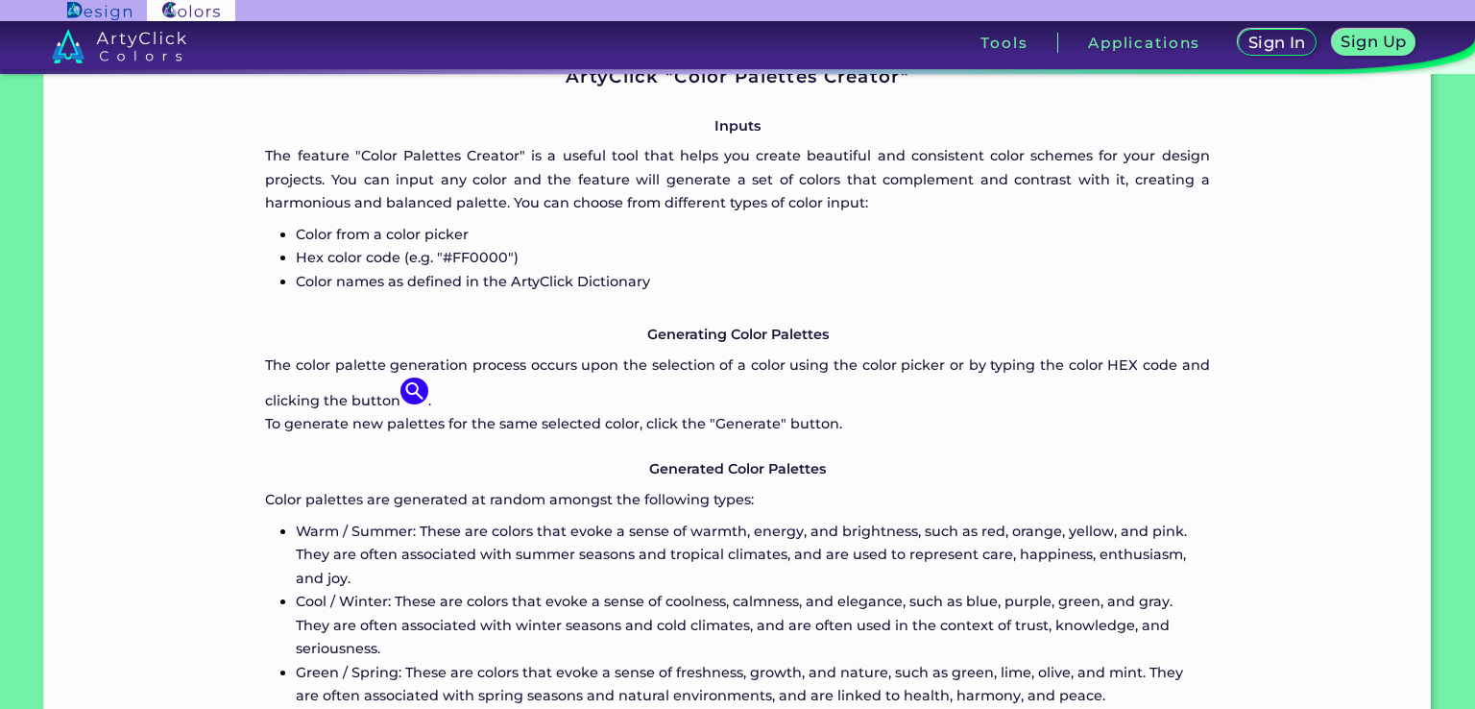
scroll to position [576, 0]
